Goal: Navigation & Orientation: Find specific page/section

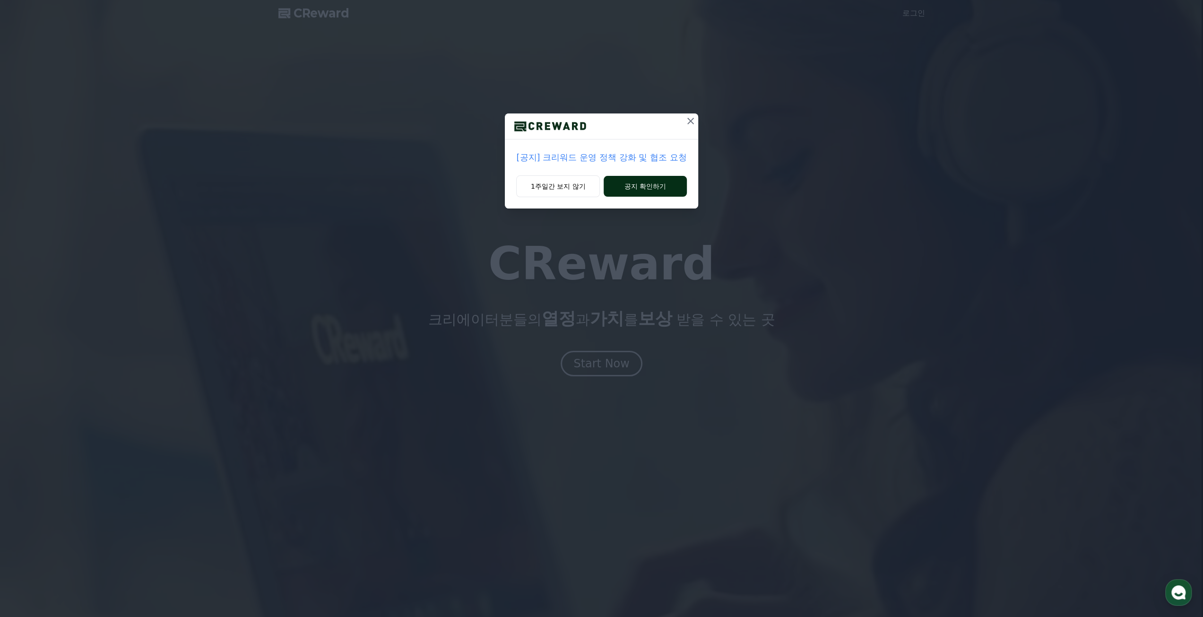
click at [632, 186] on button "공지 확인하기" at bounding box center [645, 186] width 83 height 21
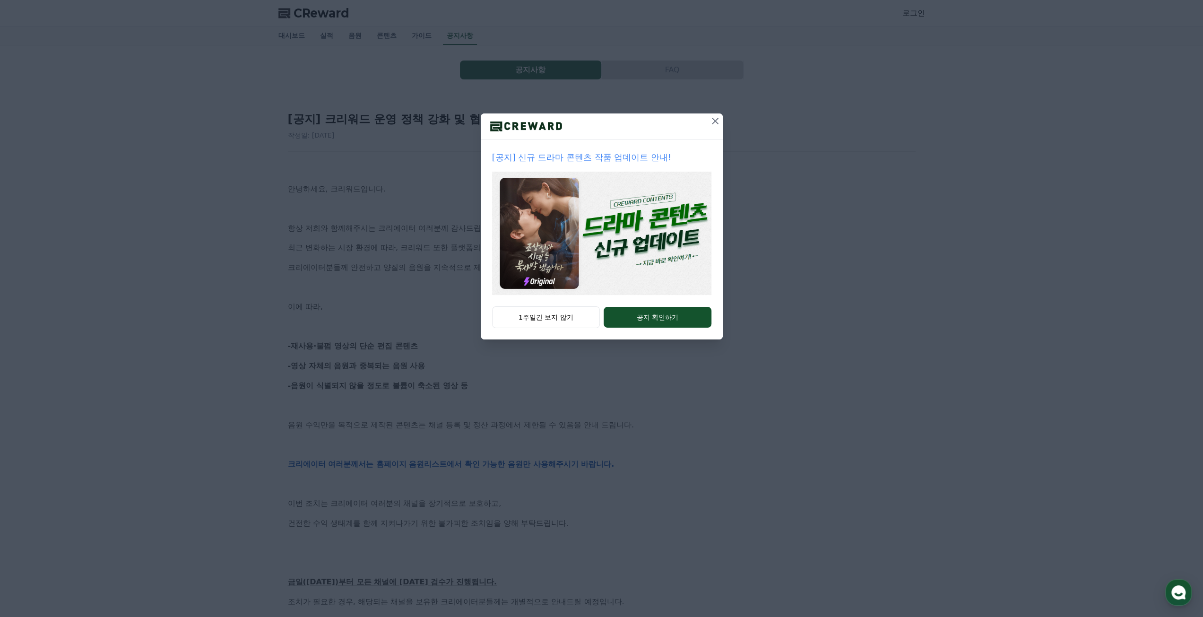
click at [717, 122] on icon at bounding box center [715, 121] width 7 height 7
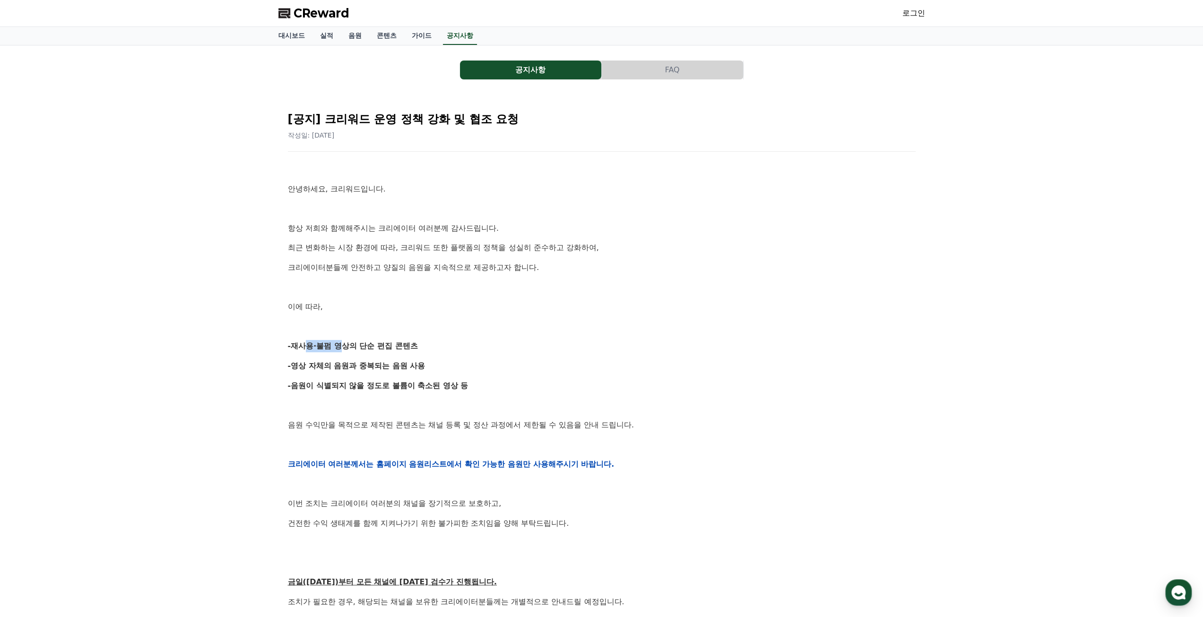
drag, startPoint x: 299, startPoint y: 346, endPoint x: 335, endPoint y: 346, distance: 35.9
click at [335, 346] on strong "-재사용·불펌 영상의 단순 편집 콘텐츠" at bounding box center [353, 345] width 130 height 9
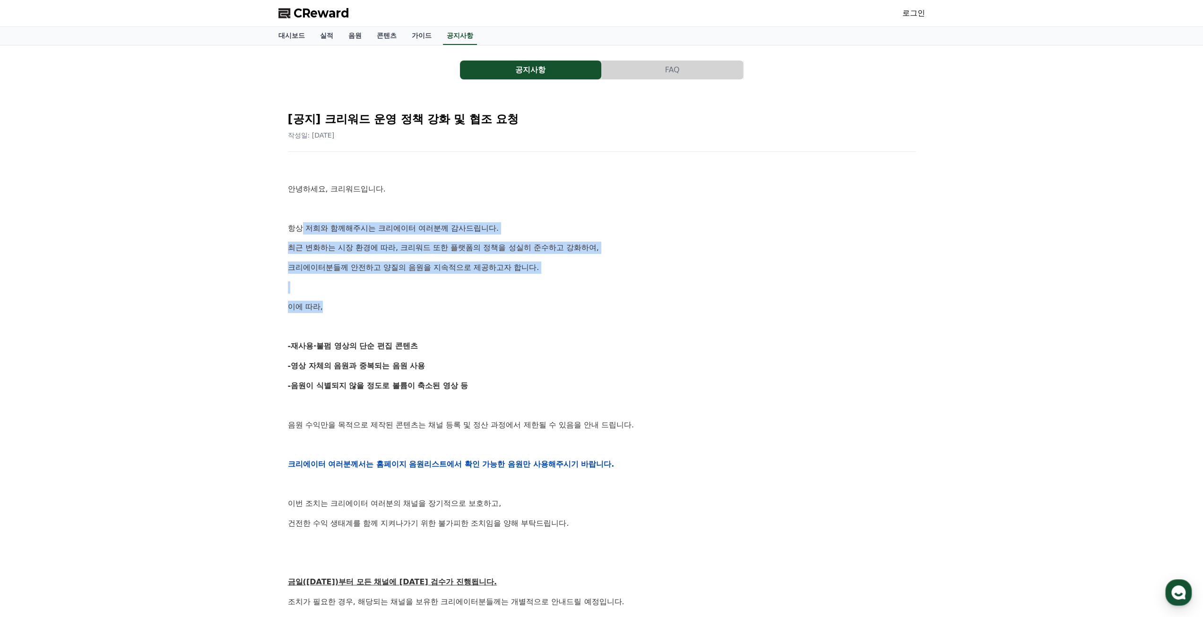
drag, startPoint x: 302, startPoint y: 227, endPoint x: 426, endPoint y: 308, distance: 148.7
click at [426, 308] on div "안녕하세요, 크리워드입니다. 항상 저희와 함께해주시는 크리에이터 여러분께 감사드립니다. 최근 변화하는 시장 환경에 따라, 크리워드 또한 플랫폼…" at bounding box center [602, 464] width 628 height 602
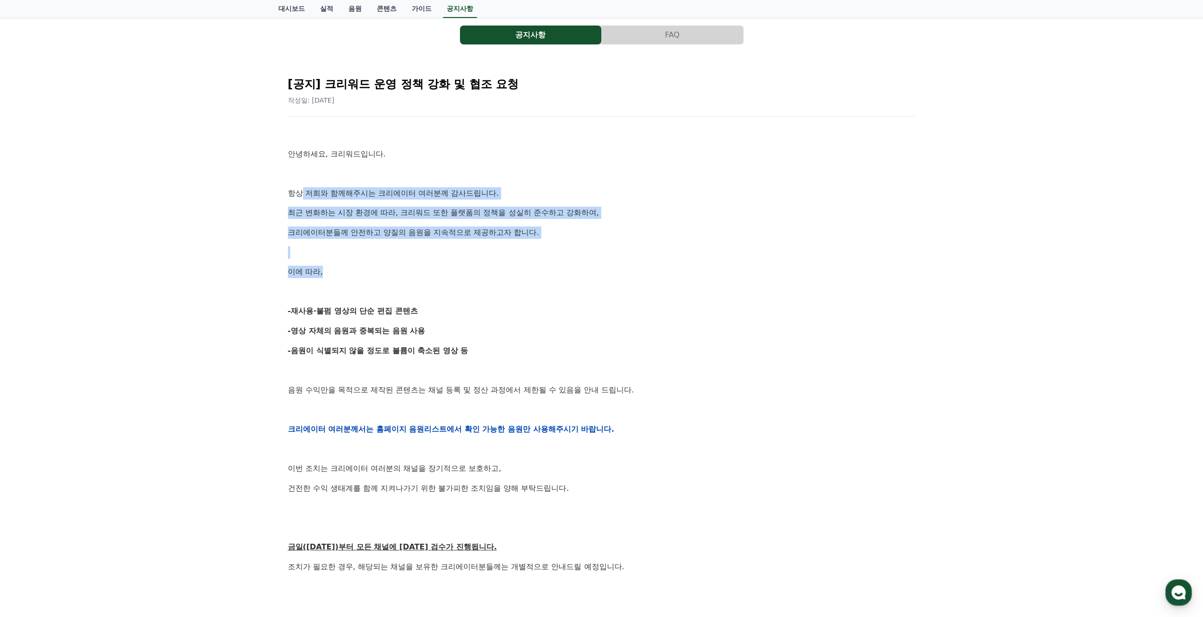
scroll to position [95, 0]
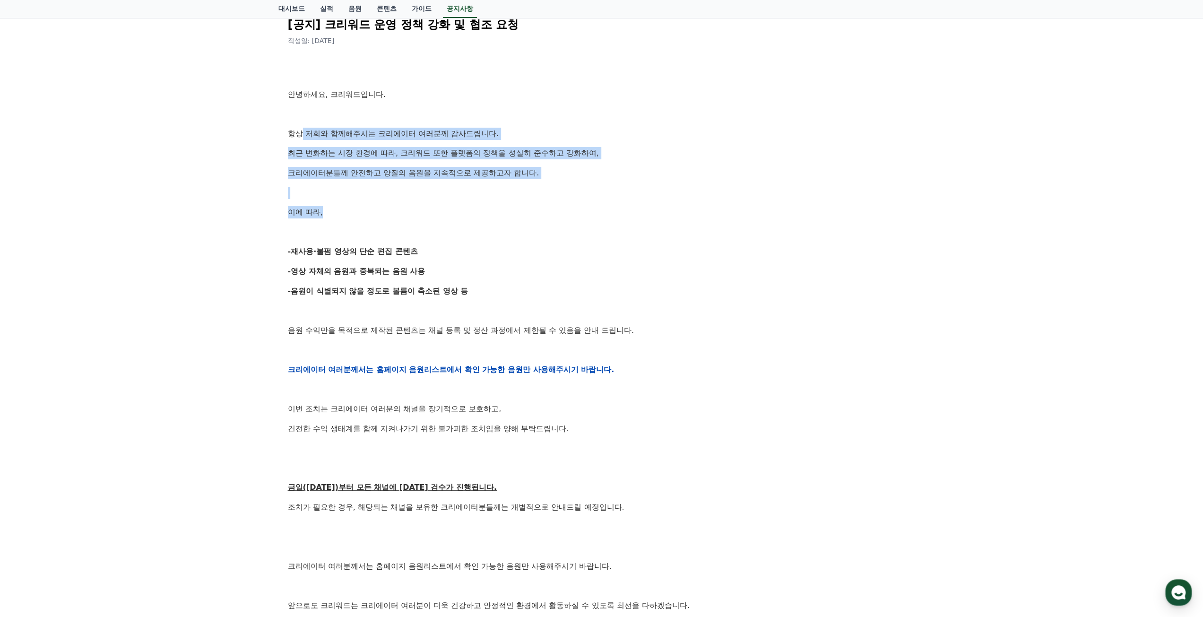
drag, startPoint x: 292, startPoint y: 250, endPoint x: 414, endPoint y: 252, distance: 122.4
click at [418, 249] on p "-재사용·불펌 영상의 단순 편집 콘텐츠" at bounding box center [602, 251] width 628 height 12
drag, startPoint x: 291, startPoint y: 269, endPoint x: 352, endPoint y: 283, distance: 62.5
click at [440, 275] on p "-영상 자체의 음원과 중복되는 음원 사용" at bounding box center [602, 271] width 628 height 12
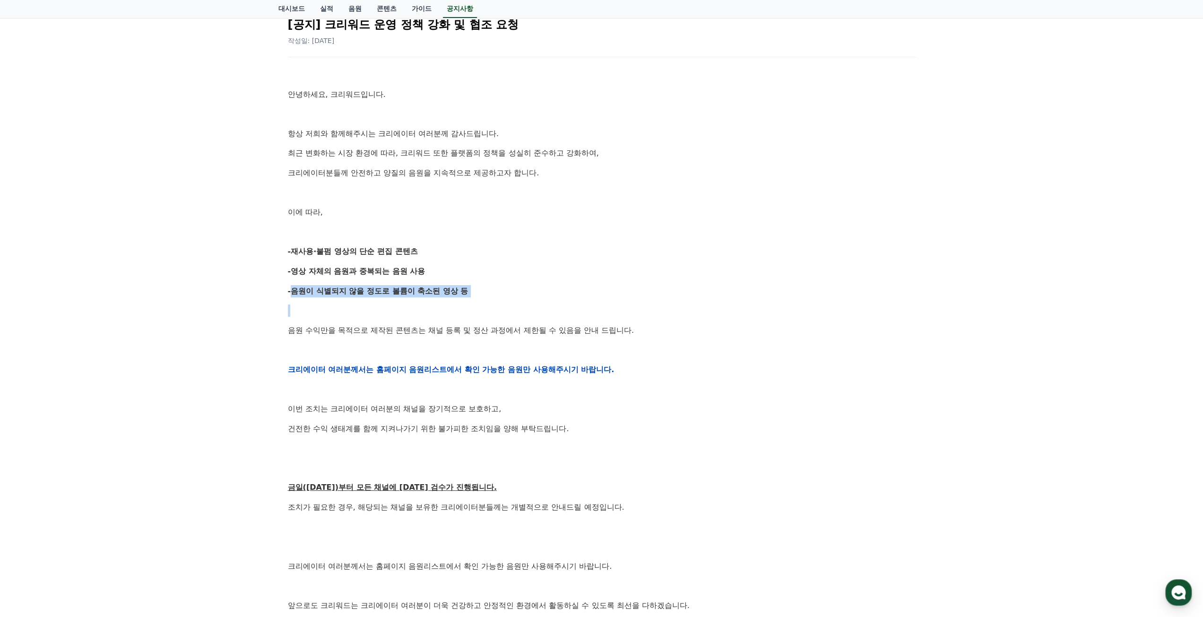
drag, startPoint x: 284, startPoint y: 292, endPoint x: 484, endPoint y: 301, distance: 200.1
click at [481, 301] on div "[공지] 크리워드 운영 정책 강화 및 협조 요청 작성일: [DATE] 안녕하세요, 크리워드입니다. 항상 저희와 함께해주시는 크리에이터 여러분께…" at bounding box center [601, 354] width 639 height 700
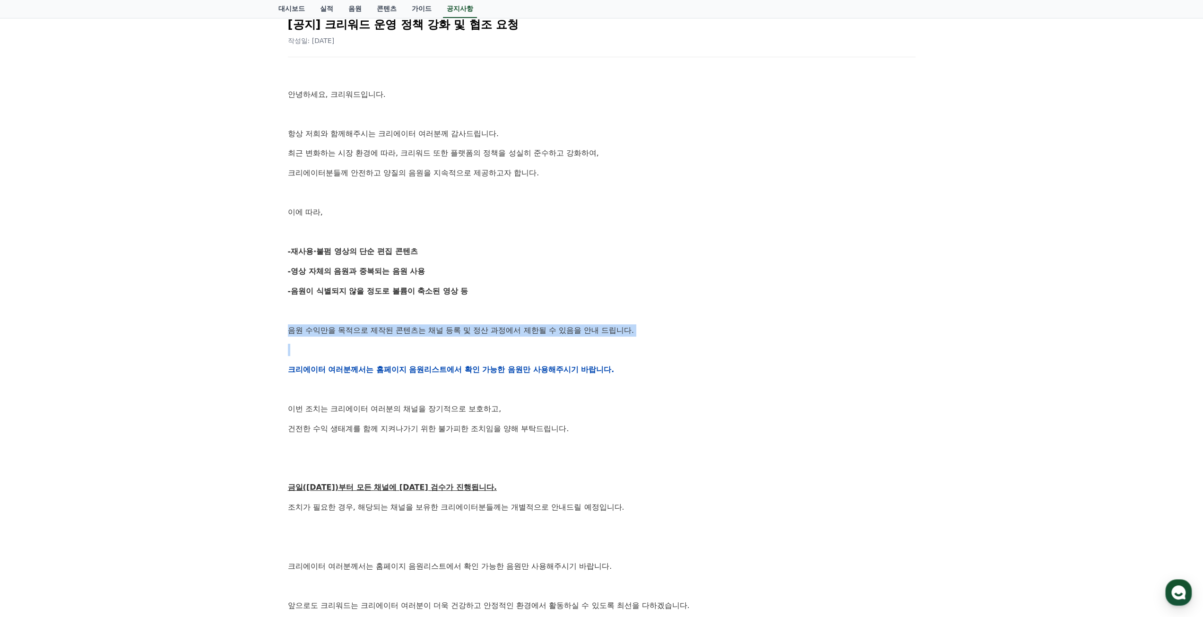
drag, startPoint x: 286, startPoint y: 330, endPoint x: 628, endPoint y: 342, distance: 341.5
click at [628, 342] on div "[공지] 크리워드 운영 정책 강화 및 협조 요청 작성일: [DATE] 안녕하세요, 크리워드입니다. 항상 저희와 함께해주시는 크리에이터 여러분께…" at bounding box center [601, 354] width 631 height 693
click at [448, 369] on strong "크리에이터 여러분께서는 홈페이지 음원리스트에서 확인 가능한 음원만 사용해주시기 바랍니다." at bounding box center [451, 369] width 327 height 9
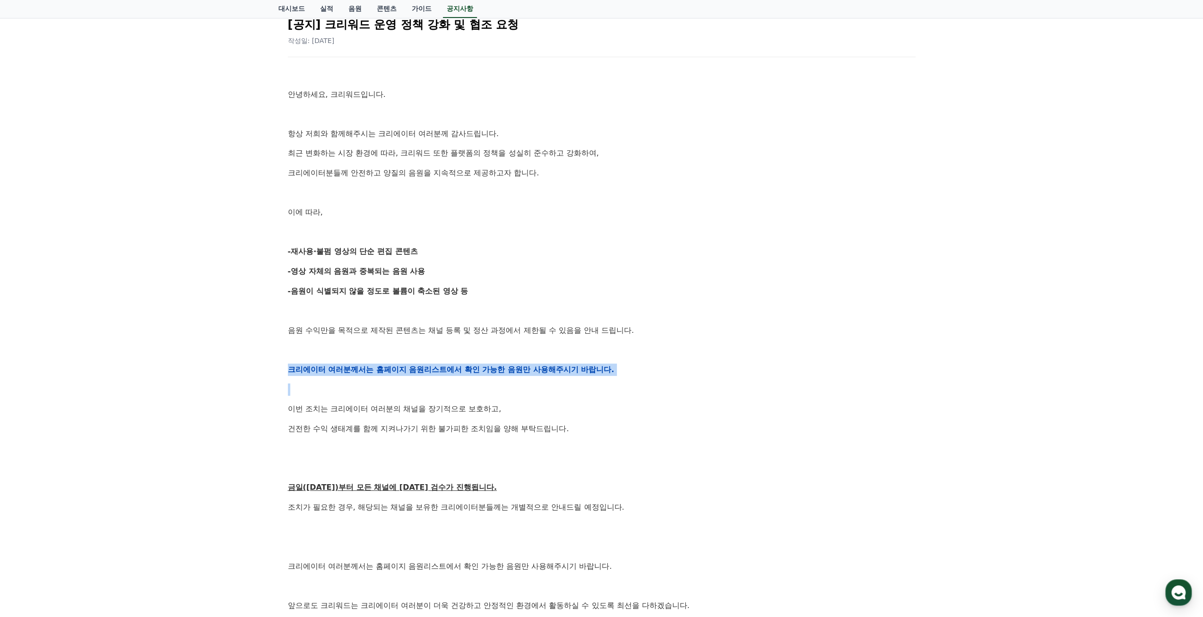
click at [448, 369] on strong "크리에이터 여러분께서는 홈페이지 음원리스트에서 확인 가능한 음원만 사용해주시기 바랍니다." at bounding box center [451, 369] width 327 height 9
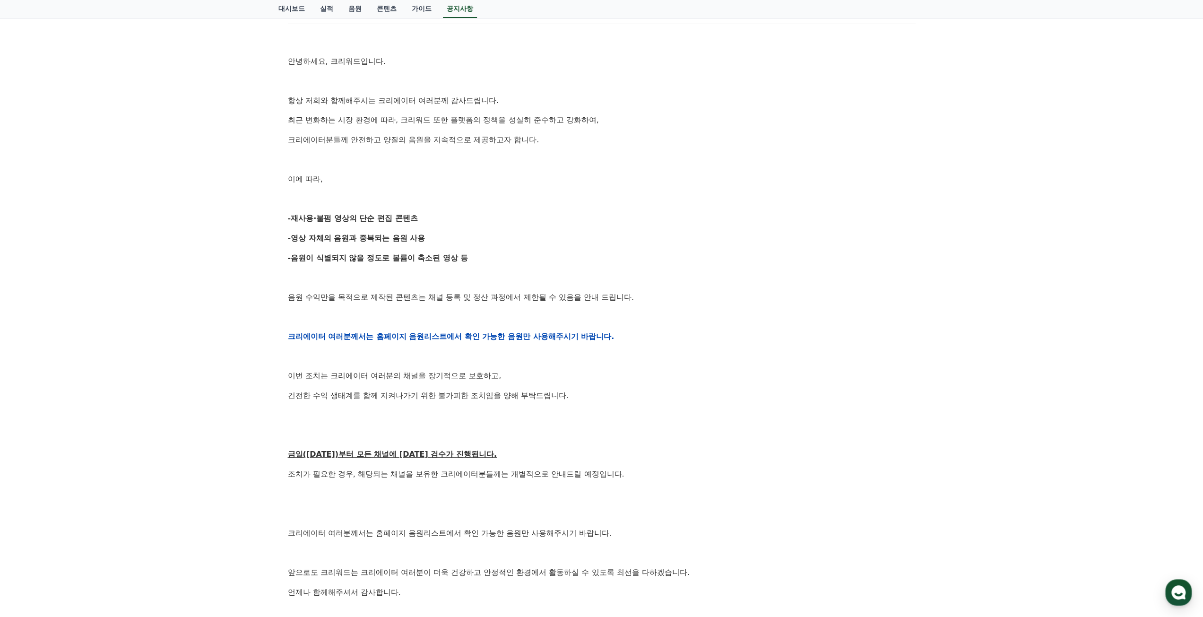
scroll to position [189, 0]
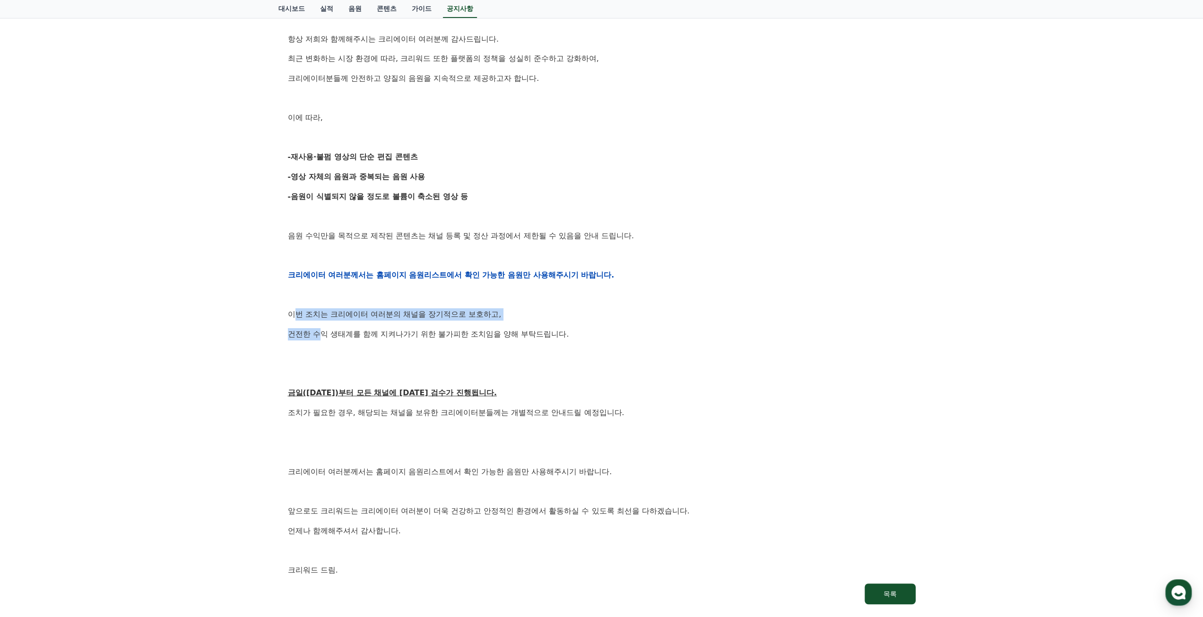
drag, startPoint x: 293, startPoint y: 314, endPoint x: 318, endPoint y: 324, distance: 26.9
click at [318, 324] on div "안녕하세요, 크리워드입니다. 항상 저희와 함께해주시는 크리에이터 여러분께 감사드립니다. 최근 변화하는 시장 환경에 따라, 크리워드 또한 플랫폼…" at bounding box center [602, 275] width 628 height 602
drag, startPoint x: 286, startPoint y: 313, endPoint x: 541, endPoint y: 343, distance: 256.5
click at [541, 343] on div "[공지] 크리워드 운영 정책 강화 및 협조 요청 작성일: [DATE] 안녕하세요, 크리워드입니다. 항상 저희와 함께해주시는 크리에이터 여러분께…" at bounding box center [601, 259] width 631 height 693
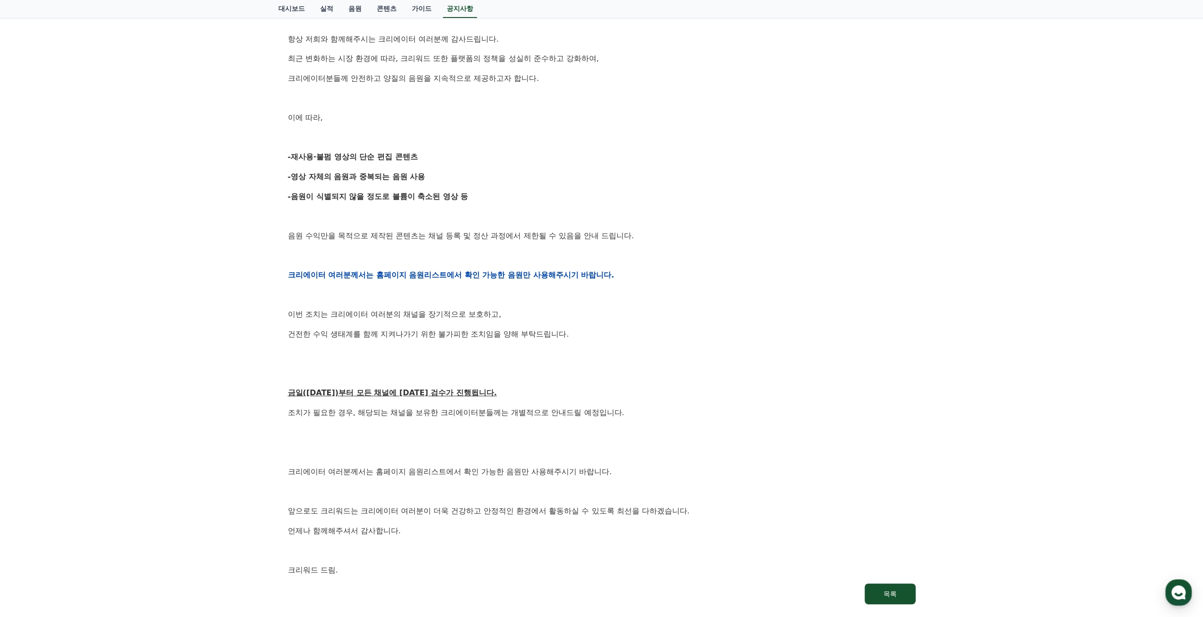
click at [401, 397] on u "금일([DATE])부터 모든 채널에 [DATE] 검수가 진행됩니다." at bounding box center [392, 392] width 209 height 9
click at [386, 417] on p "조치가 필요한 경우, 해당되는 채널을 보유한 크리에이터분들께는 개별적으로 안내드릴 예정입니다." at bounding box center [602, 412] width 628 height 12
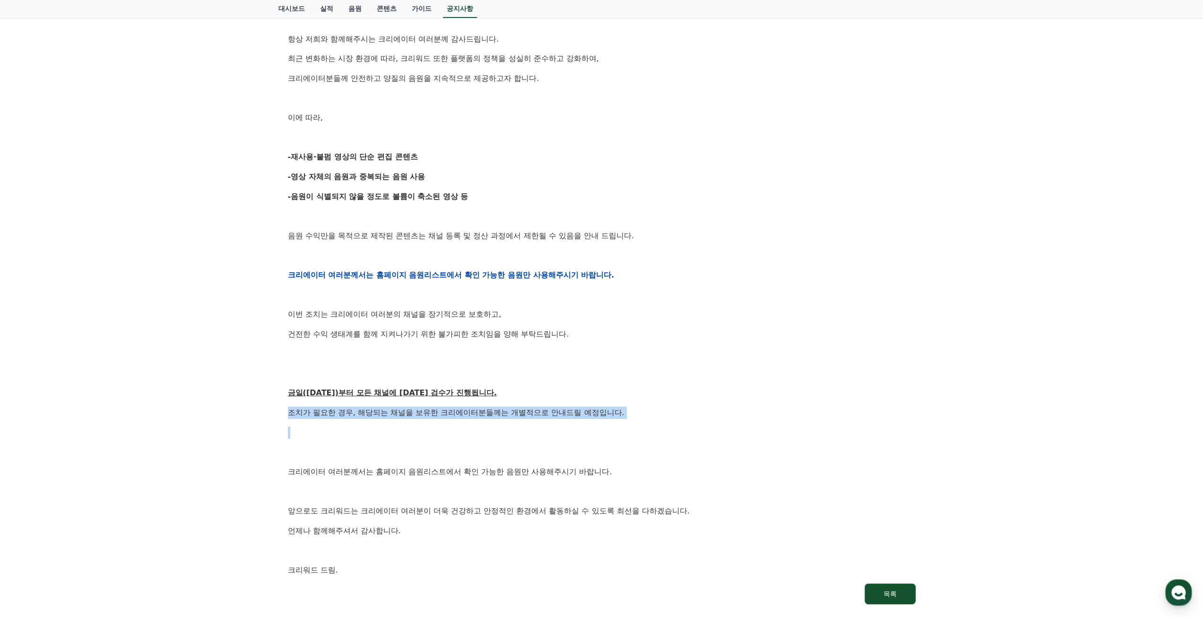
click at [386, 417] on p "조치가 필요한 경우, 해당되는 채널을 보유한 크리에이터분들께는 개별적으로 안내드릴 예정입니다." at bounding box center [602, 412] width 628 height 12
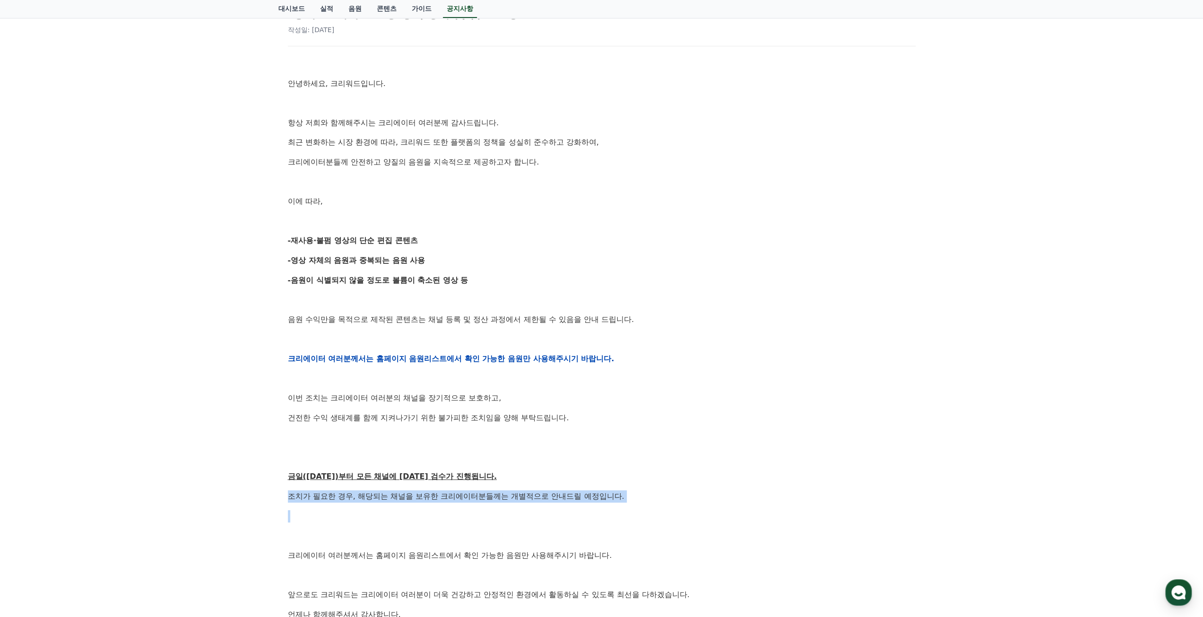
scroll to position [0, 0]
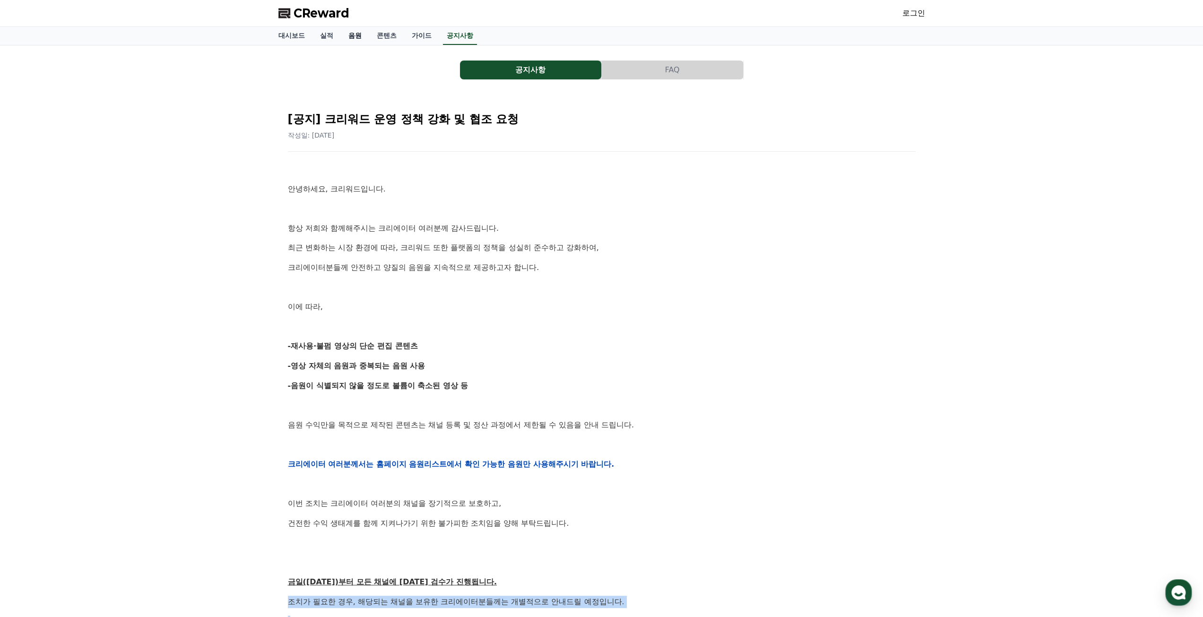
click at [352, 38] on link "음원" at bounding box center [355, 36] width 28 height 18
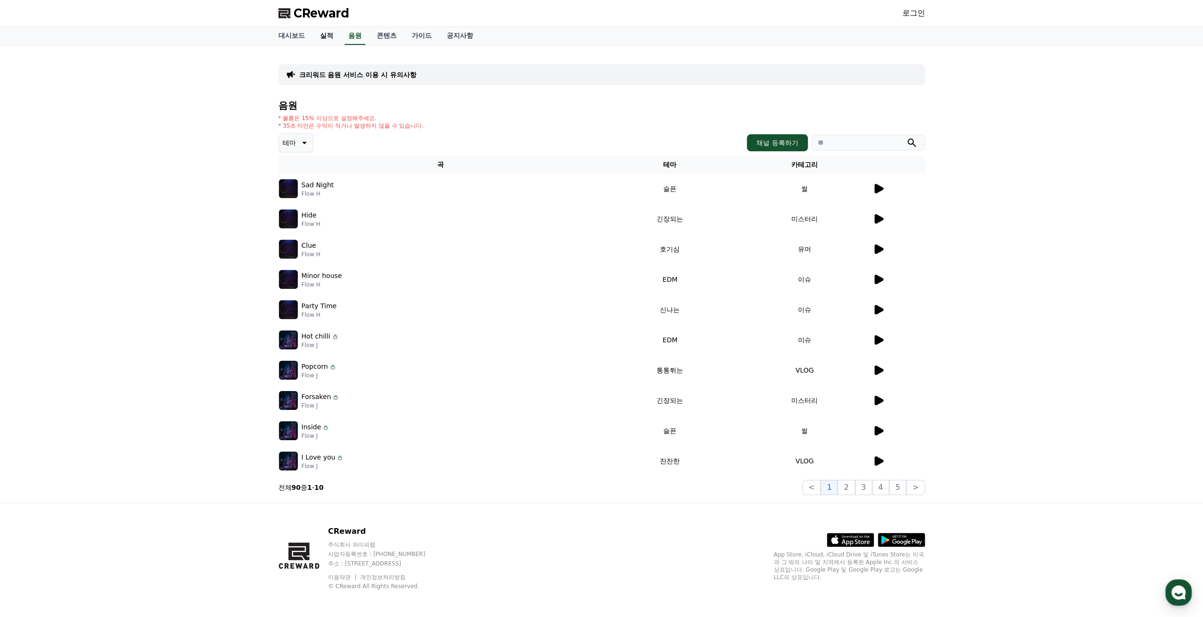
click at [337, 38] on link "실적" at bounding box center [326, 36] width 28 height 18
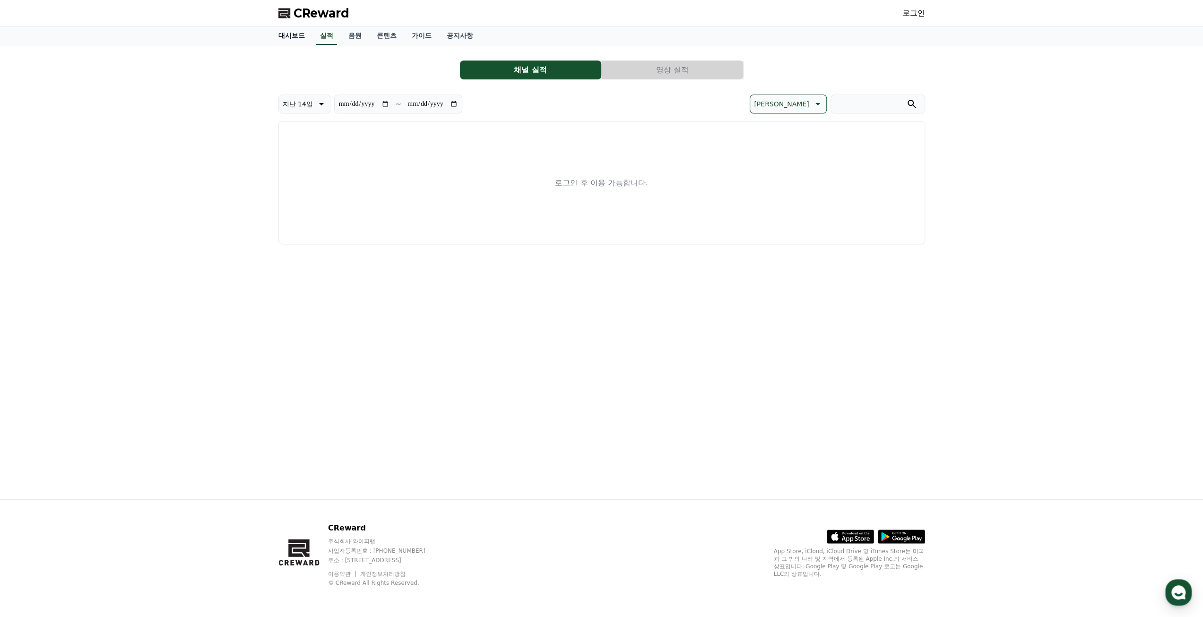
click at [292, 38] on link "대시보드" at bounding box center [292, 36] width 42 height 18
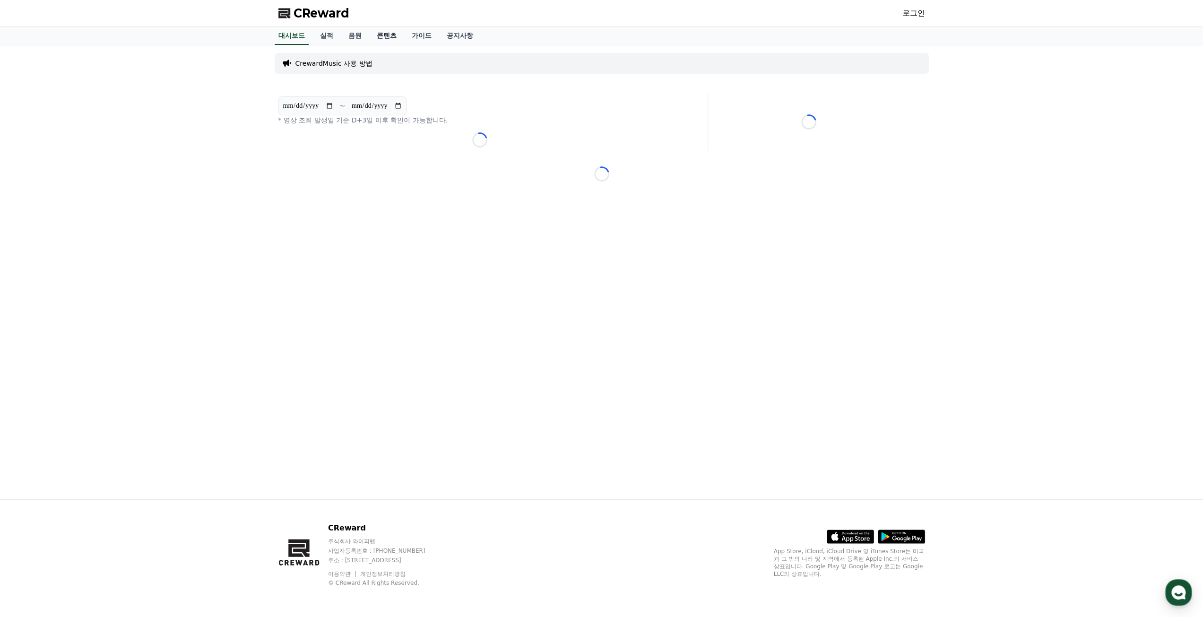
click at [384, 37] on link "콘텐츠" at bounding box center [386, 36] width 35 height 18
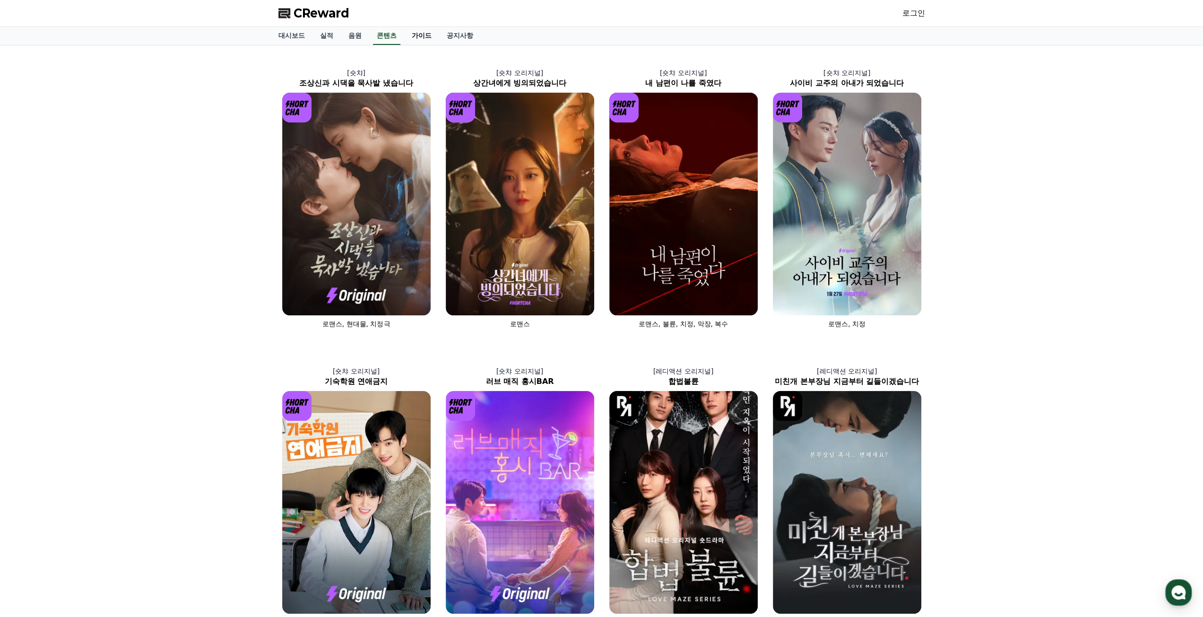
click at [422, 37] on link "가이드" at bounding box center [421, 36] width 35 height 18
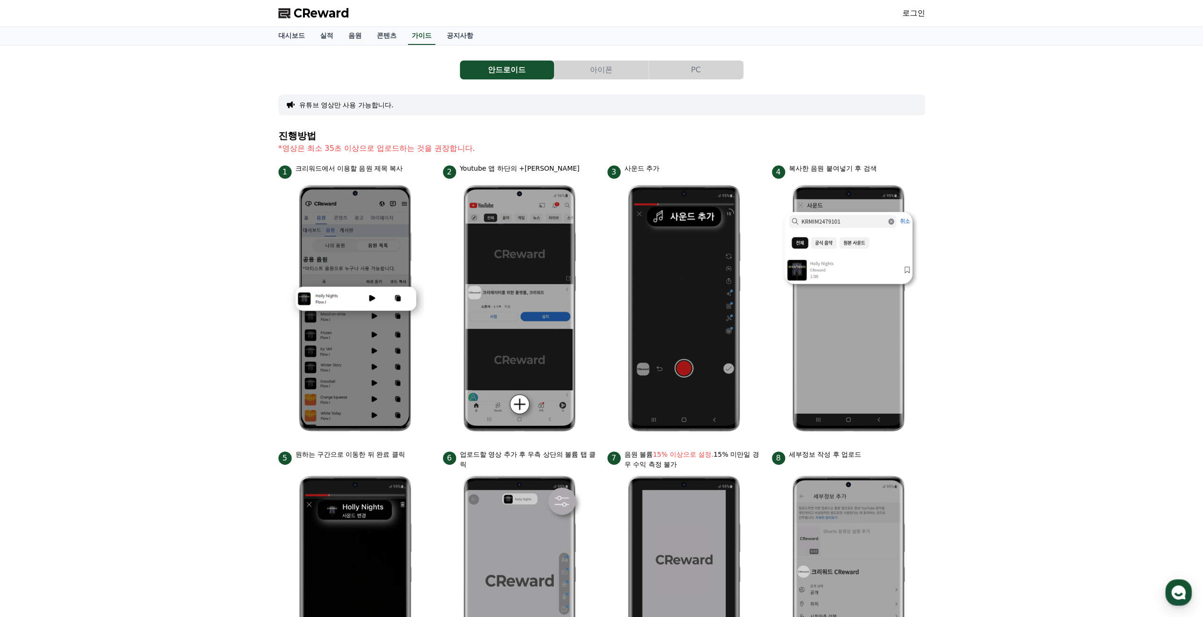
click at [634, 70] on button "아이폰" at bounding box center [601, 70] width 94 height 19
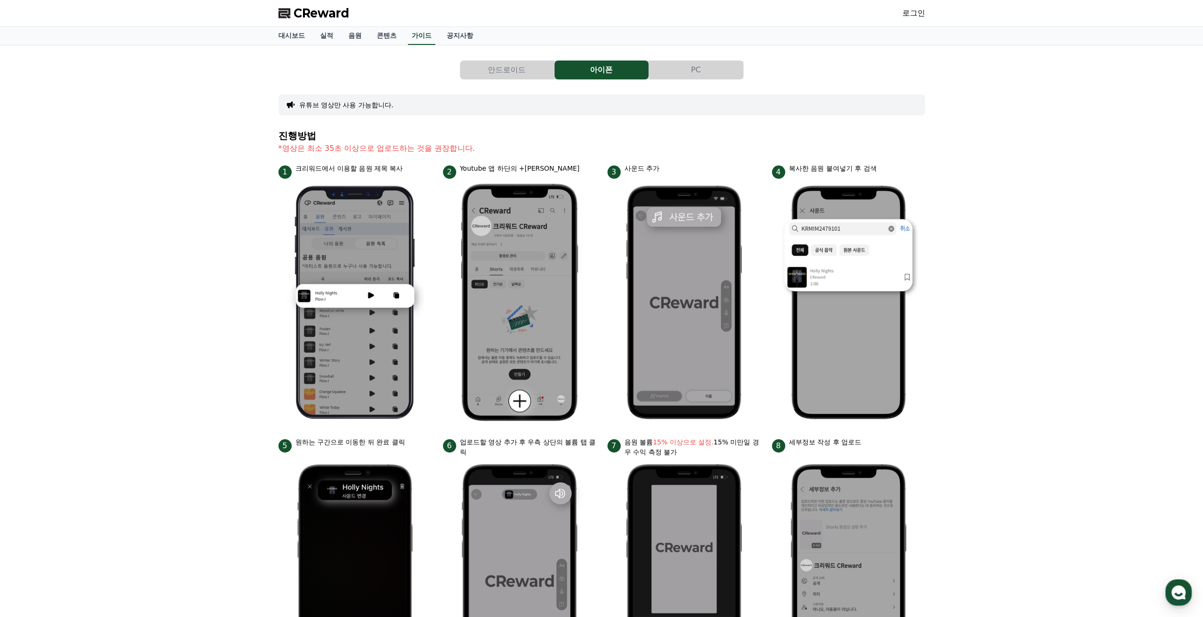
click at [685, 69] on button "PC" at bounding box center [696, 70] width 94 height 19
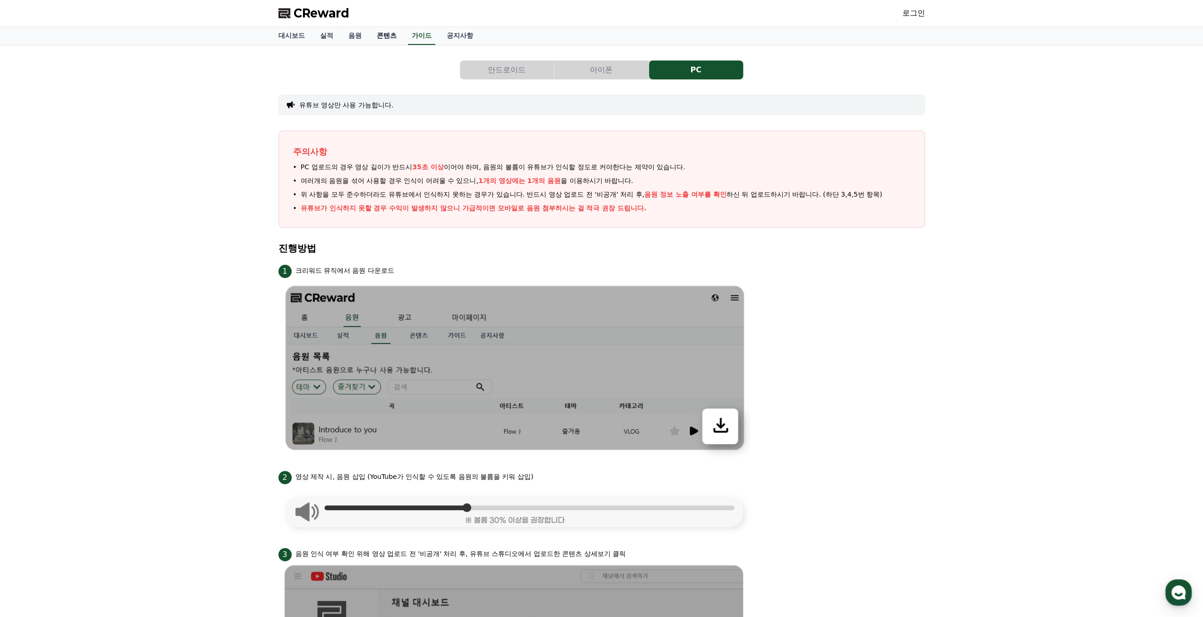
click at [384, 36] on link "콘텐츠" at bounding box center [386, 36] width 35 height 18
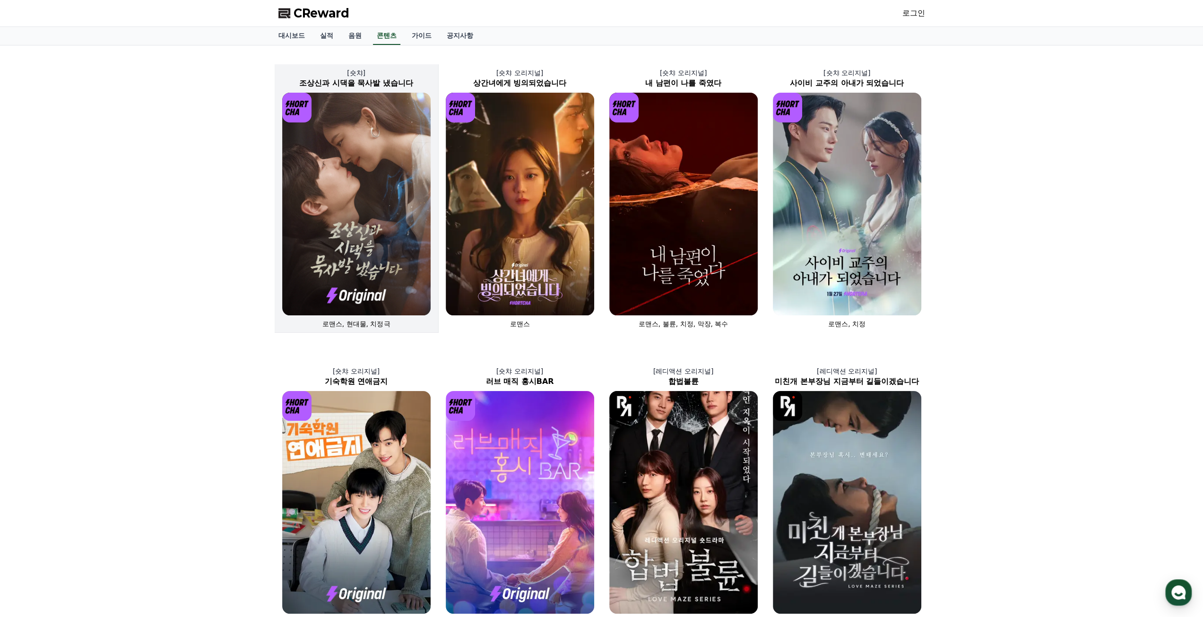
click at [375, 256] on img at bounding box center [356, 204] width 148 height 223
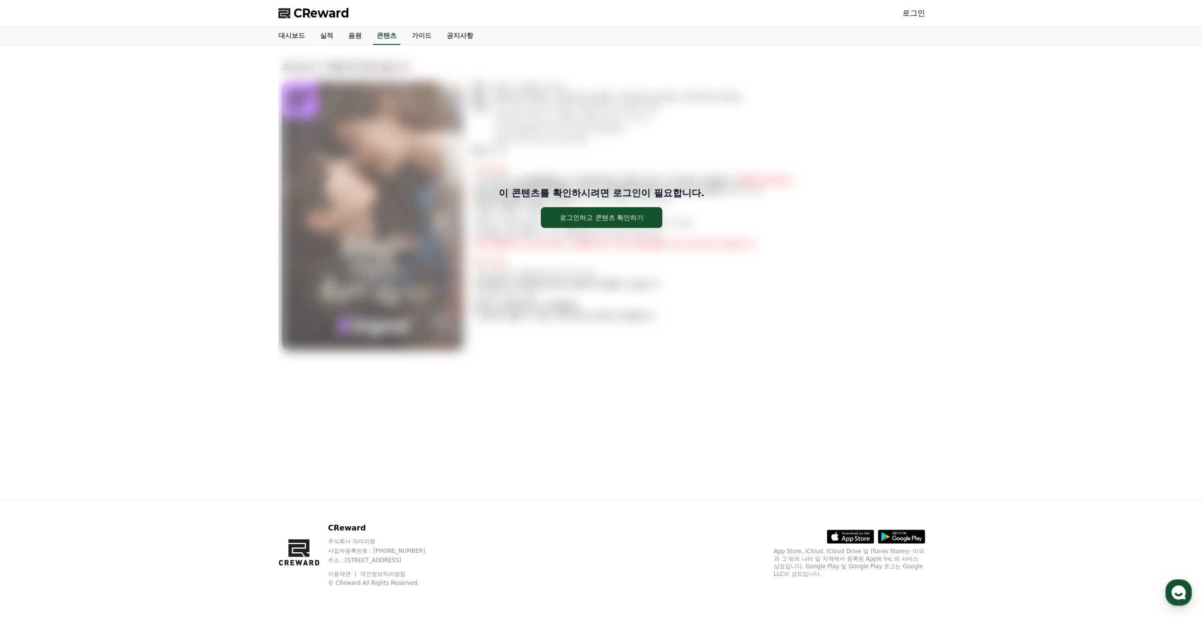
drag, startPoint x: 792, startPoint y: 89, endPoint x: 762, endPoint y: 84, distance: 30.2
click at [792, 89] on div "이 콘텐츠를 확인하시려면 로그인이 필요합니다. 로그인하고 콘텐츠 확인하기" at bounding box center [601, 207] width 647 height 309
click at [363, 36] on link "음원" at bounding box center [355, 36] width 28 height 18
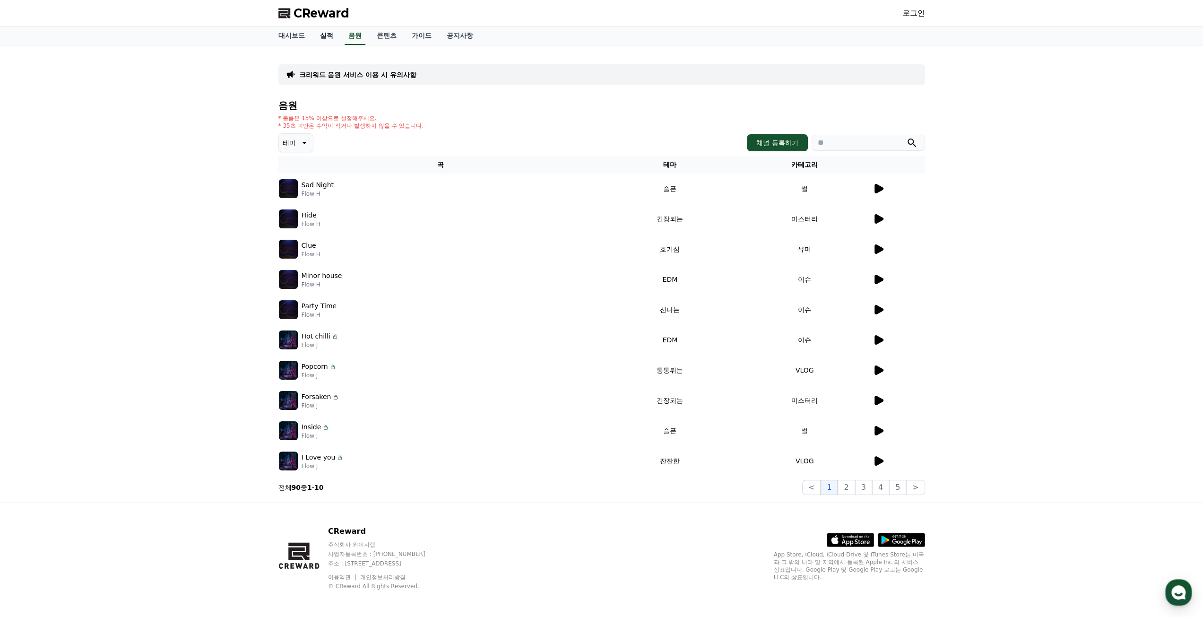
click at [313, 36] on link "실적" at bounding box center [326, 36] width 28 height 18
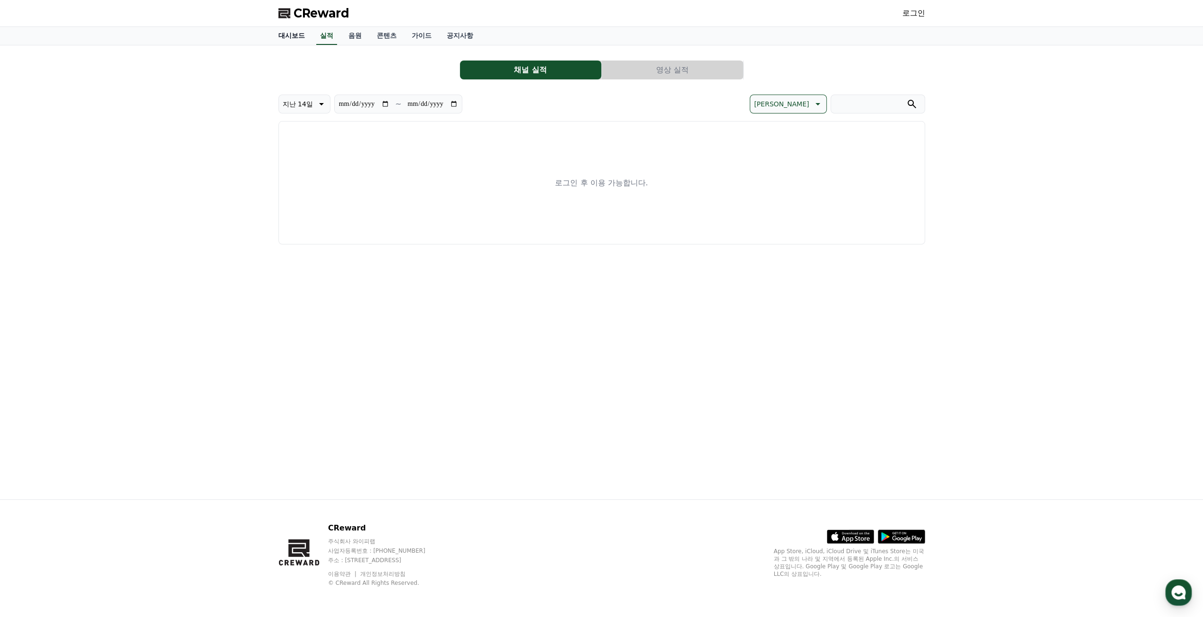
click at [300, 36] on link "대시보드" at bounding box center [292, 36] width 42 height 18
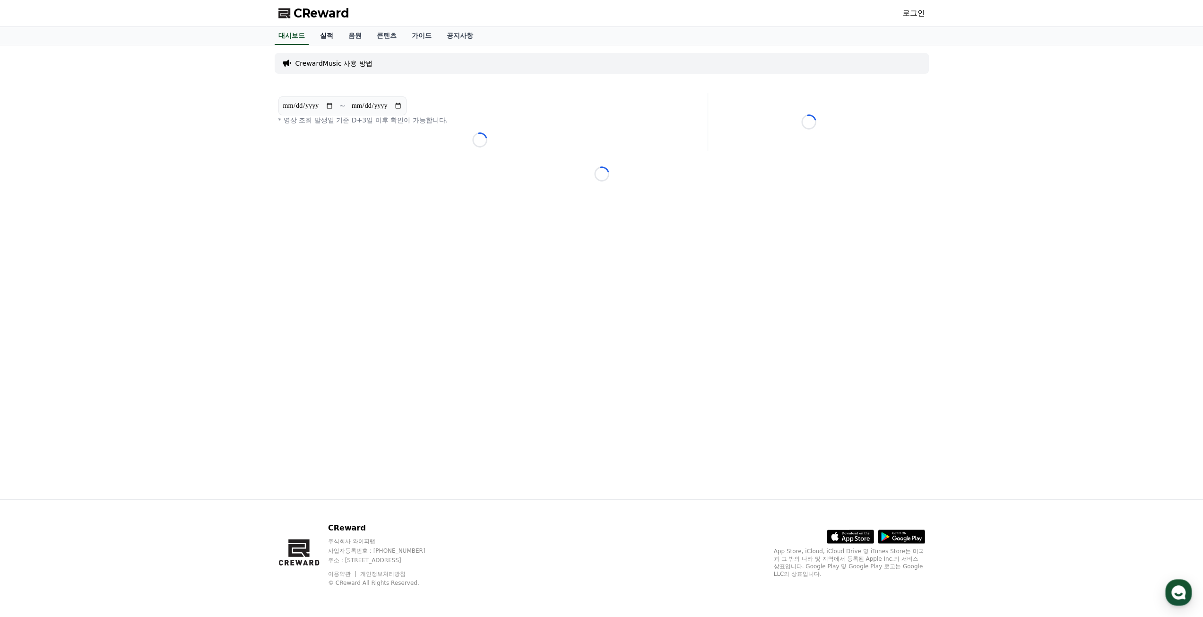
click at [330, 35] on link "실적" at bounding box center [326, 36] width 28 height 18
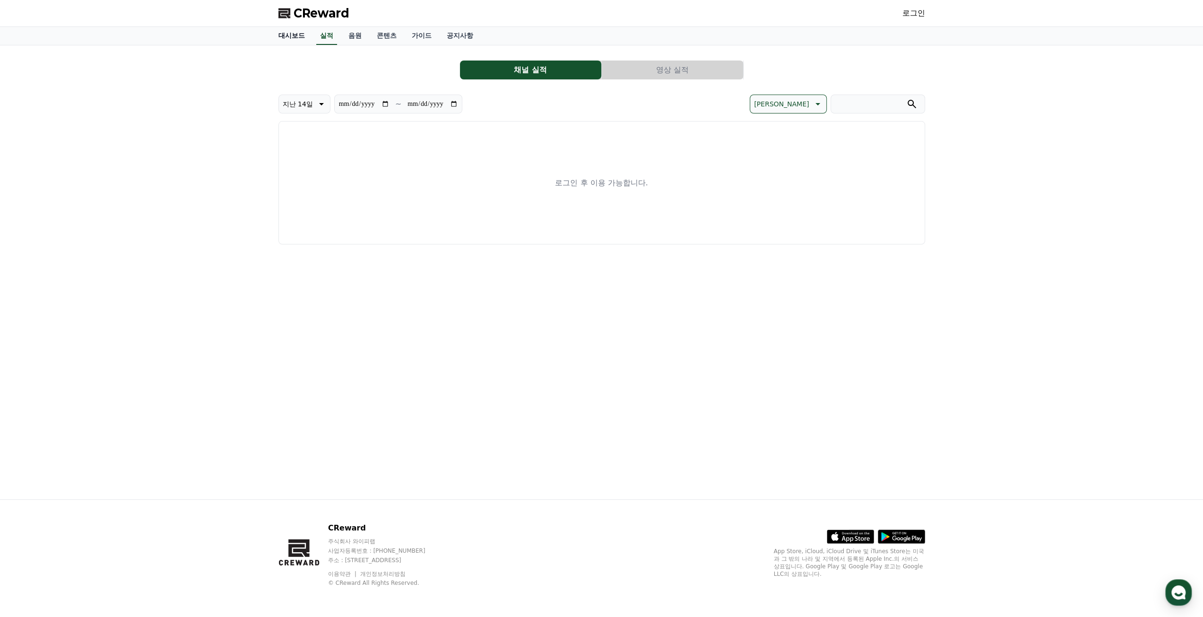
click at [301, 36] on link "대시보드" at bounding box center [292, 36] width 42 height 18
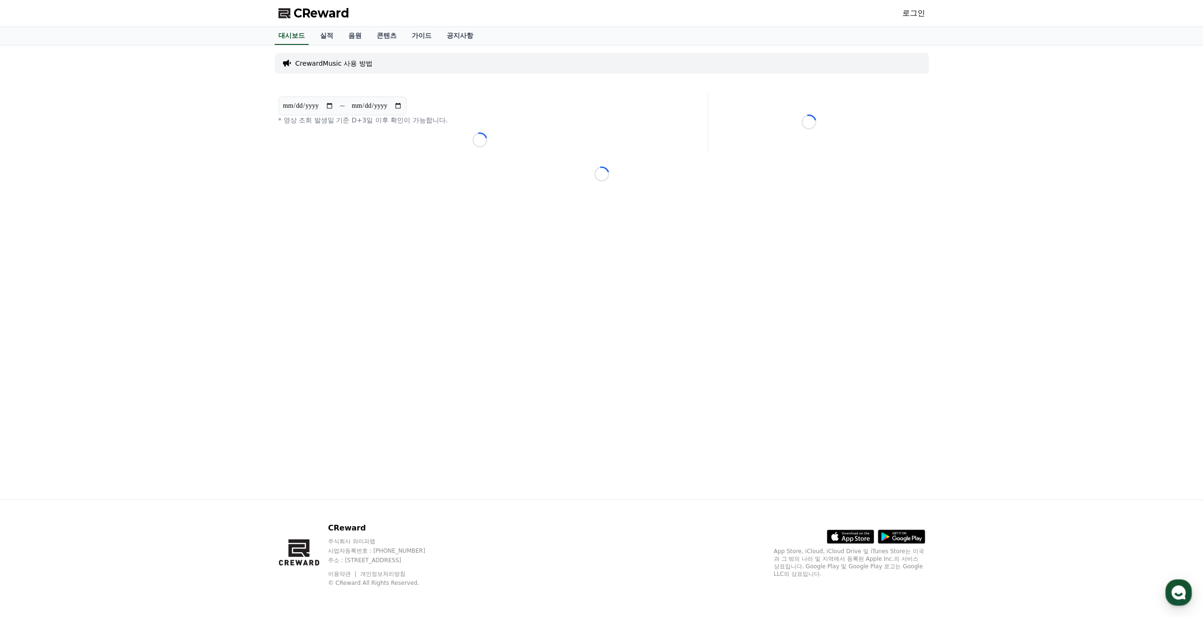
click at [311, 13] on span "CReward" at bounding box center [322, 13] width 56 height 15
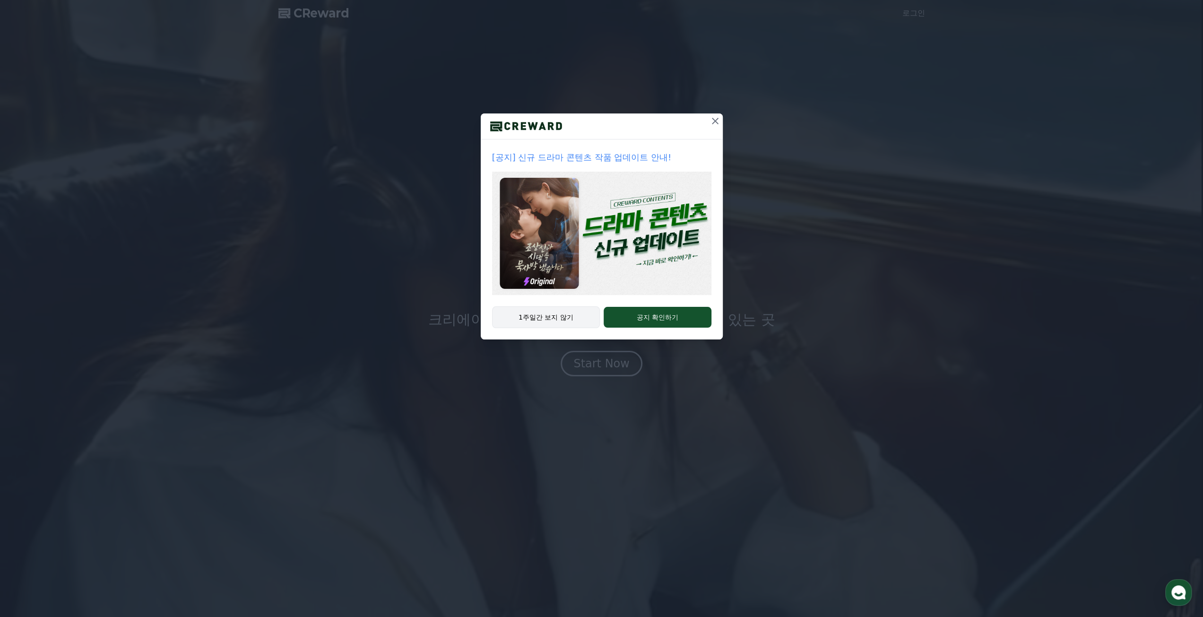
click at [565, 317] on button "1주일간 보지 않기" at bounding box center [546, 317] width 108 height 22
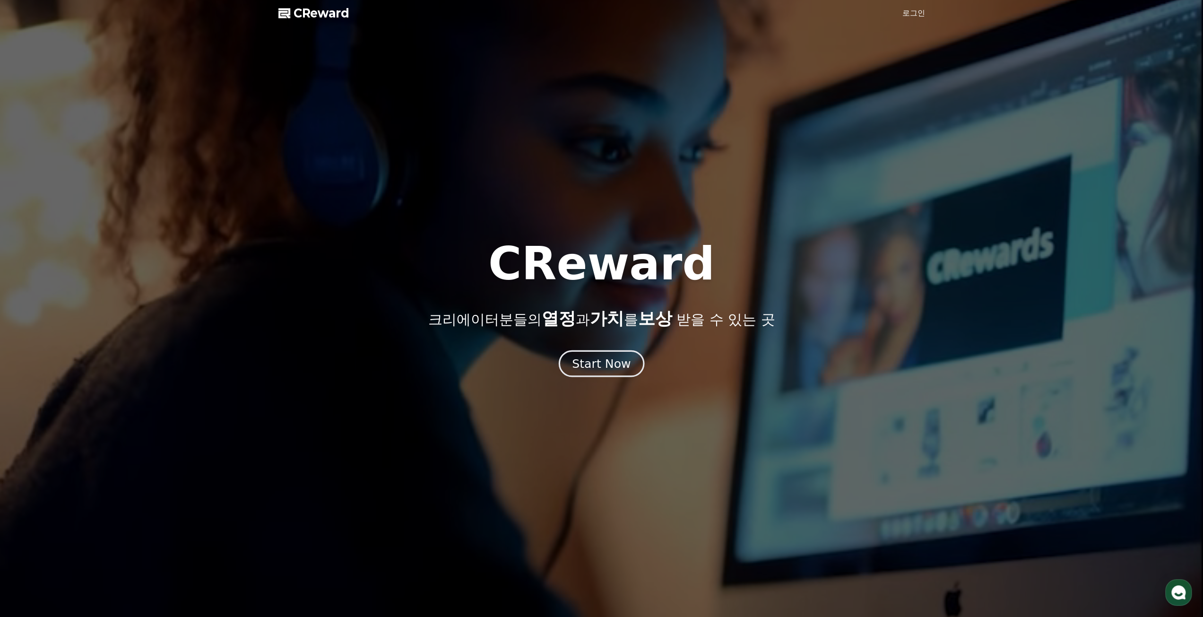
click at [595, 363] on div "Start Now" at bounding box center [601, 363] width 59 height 16
